Goal: Find specific page/section: Find specific page/section

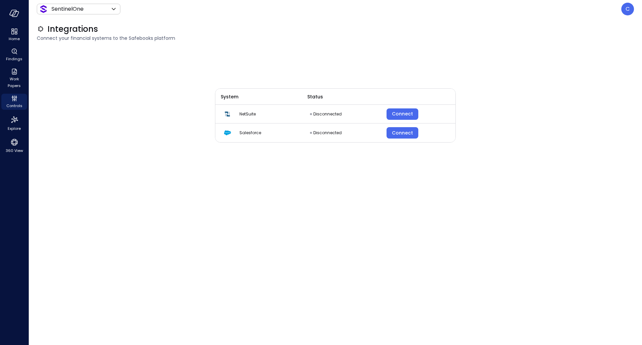
click at [380, 221] on div "System Status NetSuite Disconnected Connect Salesforce Disconnected Connect" at bounding box center [335, 192] width 241 height 289
click at [13, 39] on span "Home" at bounding box center [14, 38] width 11 height 7
